Goal: Task Accomplishment & Management: Manage account settings

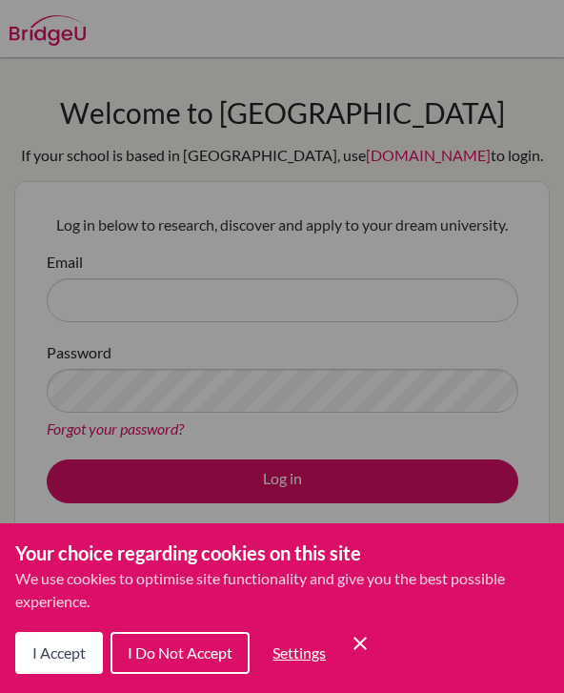
click at [190, 666] on button "I Do Not Accept" at bounding box center [180, 653] width 139 height 42
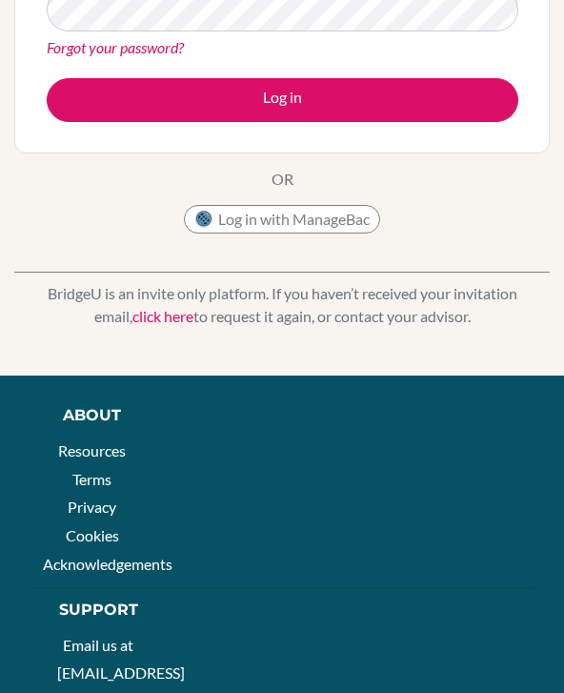
scroll to position [428, 0]
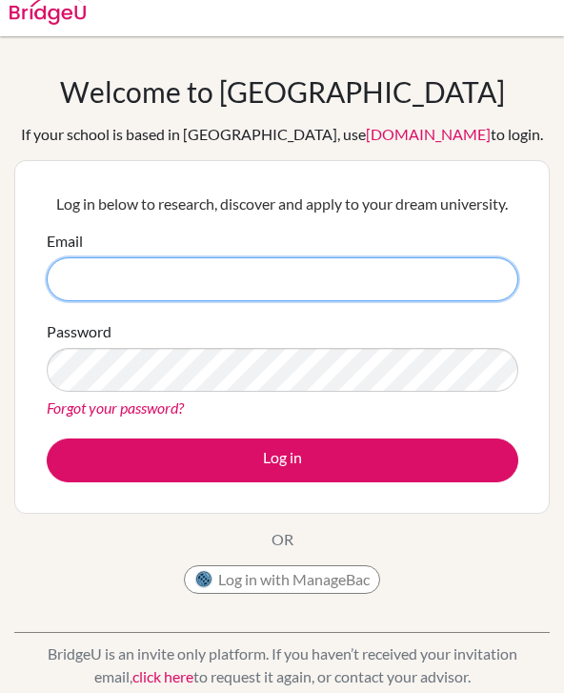
click at [281, 286] on input "Email" at bounding box center [283, 279] width 472 height 44
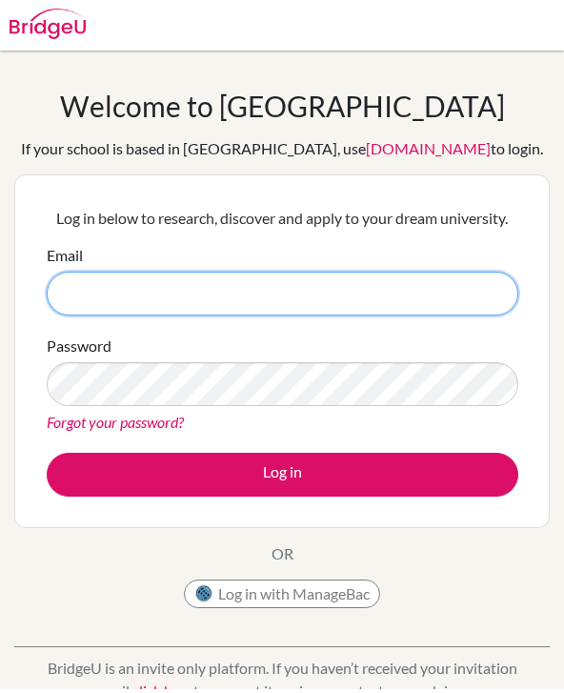
scroll to position [0, 0]
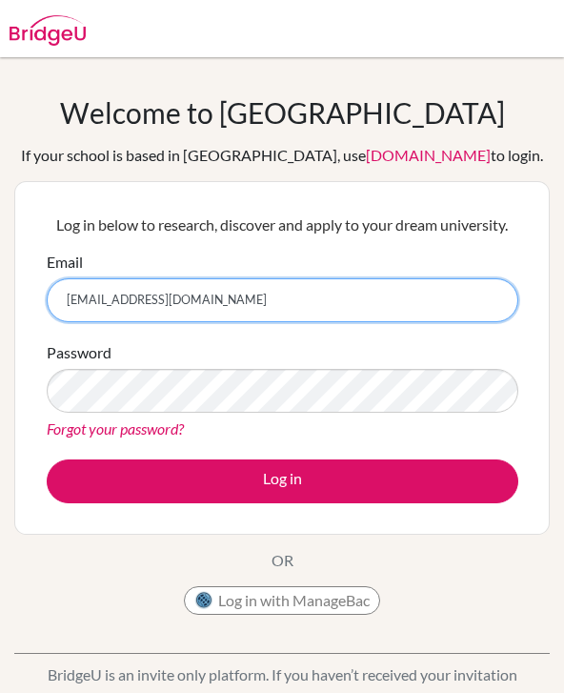
type input "[EMAIL_ADDRESS][DOMAIN_NAME]"
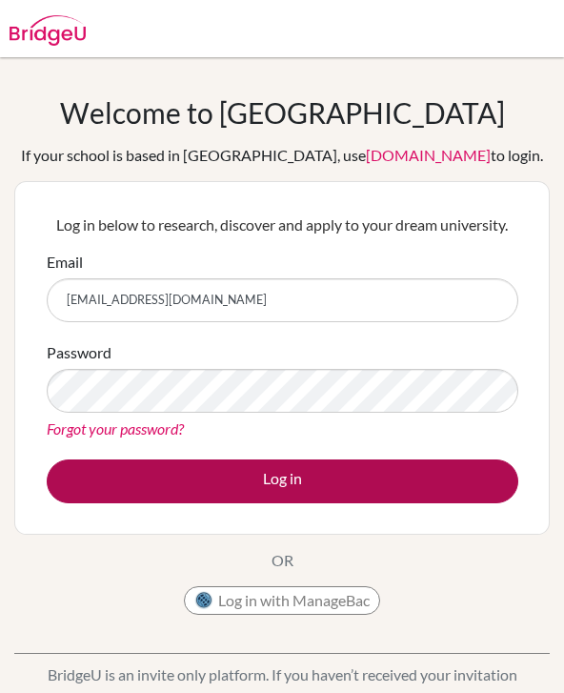
click at [253, 479] on button "Log in" at bounding box center [283, 481] width 472 height 44
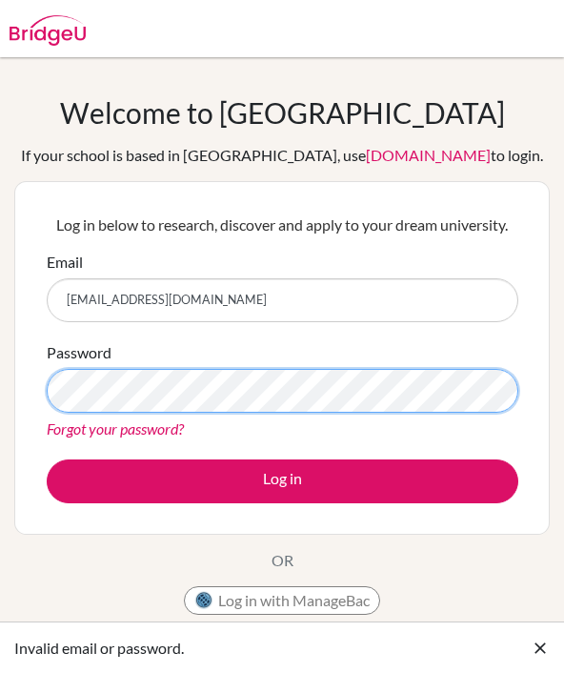
click at [282, 480] on button "Log in" at bounding box center [283, 481] width 472 height 44
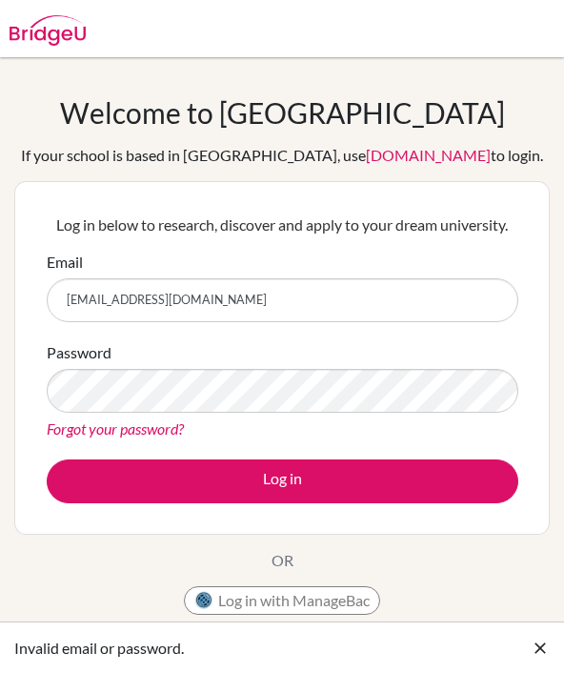
click at [557, 213] on div "Welcome to BridgeU If your school is based in China, use app.bridge-u.com.cn to…" at bounding box center [282, 406] width 564 height 623
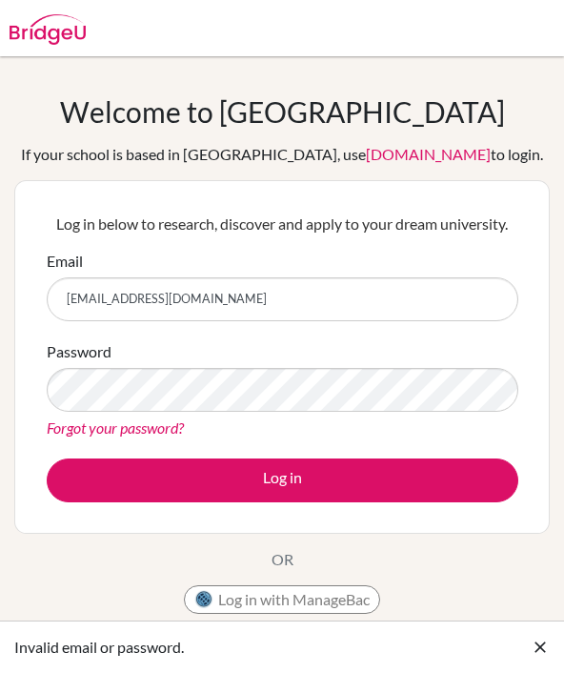
click at [144, 419] on link "Forgot your password?" at bounding box center [115, 428] width 137 height 18
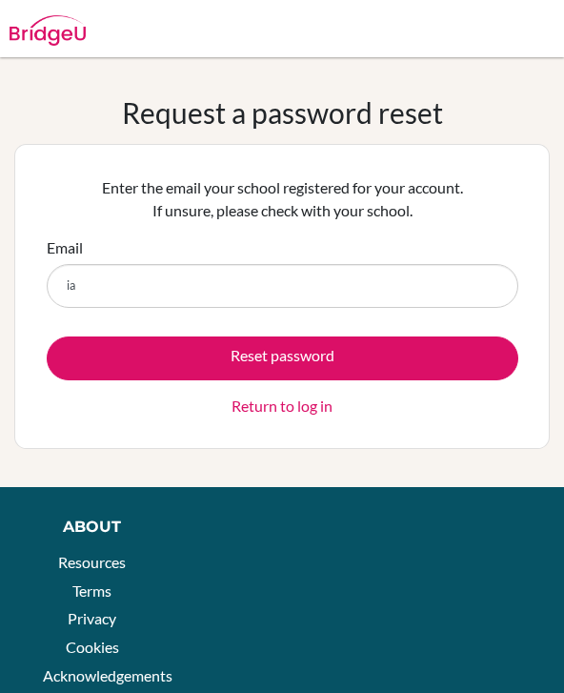
type input "i"
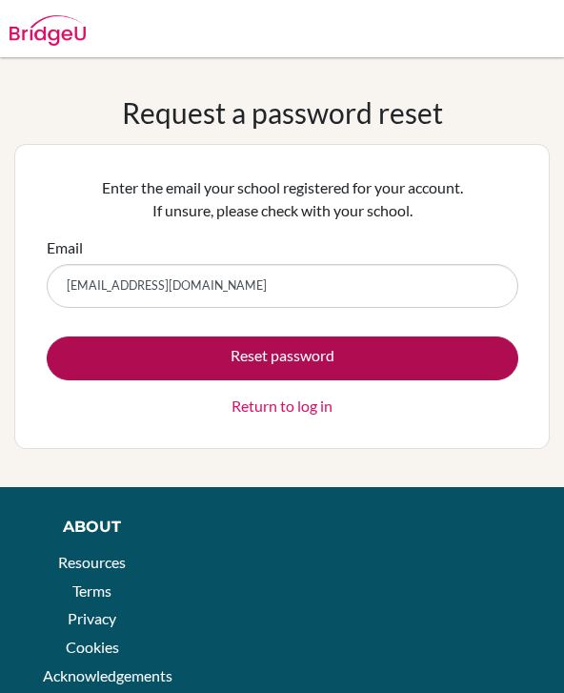
type input "[EMAIL_ADDRESS][DOMAIN_NAME]"
click at [327, 364] on button "Reset password" at bounding box center [283, 358] width 472 height 44
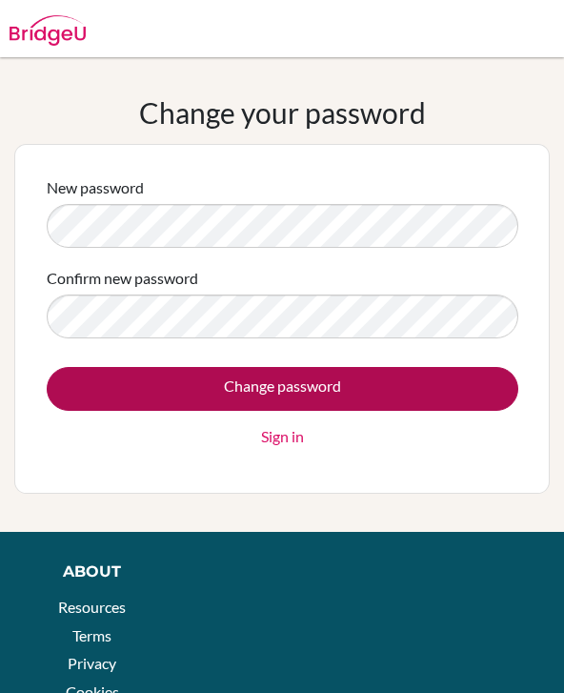
click at [317, 376] on input "Change password" at bounding box center [283, 389] width 472 height 44
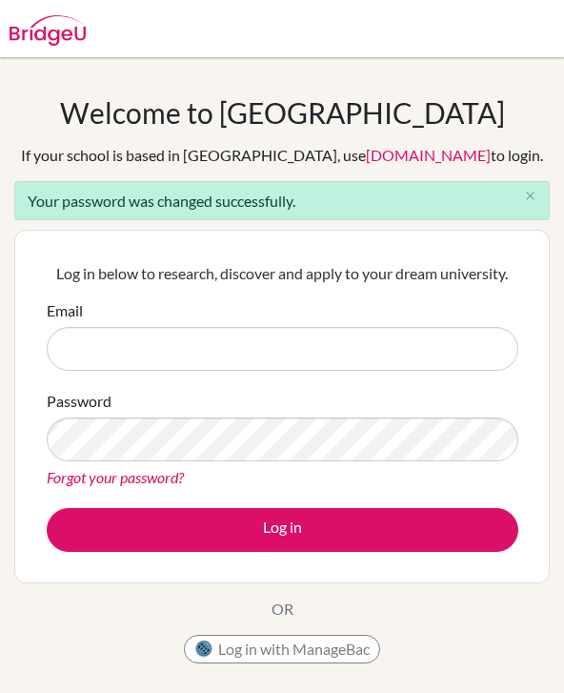
type input "D"
type input "[EMAIL_ADDRESS][DOMAIN_NAME]"
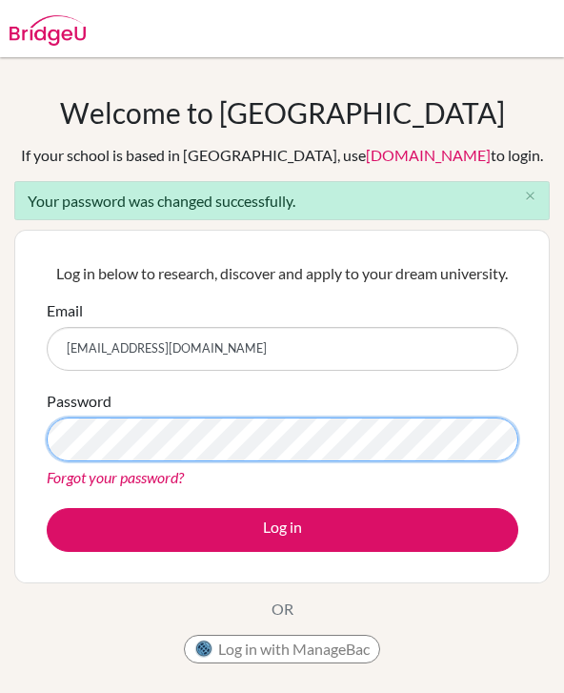
click at [282, 529] on button "Log in" at bounding box center [283, 530] width 472 height 44
